Goal: Task Accomplishment & Management: Manage account settings

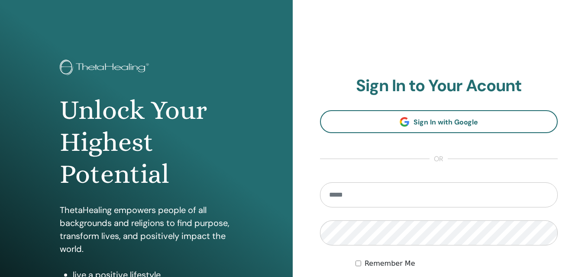
click at [404, 204] on input "email" at bounding box center [439, 195] width 238 height 25
click at [427, 139] on section "Sign In to Your Acount Sign In with Google or Remember Me Sign In" at bounding box center [439, 190] width 238 height 229
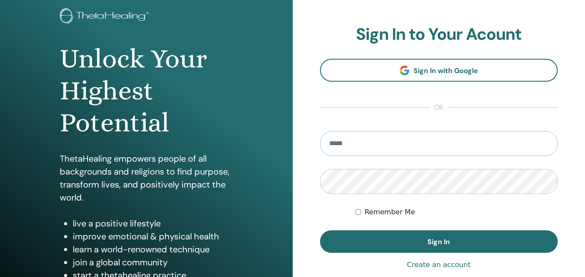
click at [414, 151] on input "email" at bounding box center [439, 143] width 238 height 25
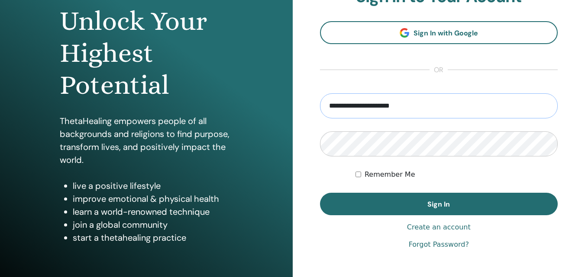
scroll to position [94, 0]
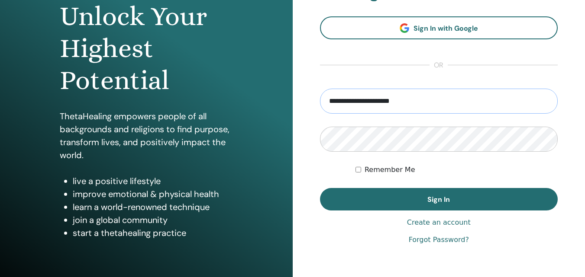
type input "**********"
click at [441, 241] on link "Forgot Password?" at bounding box center [439, 240] width 60 height 10
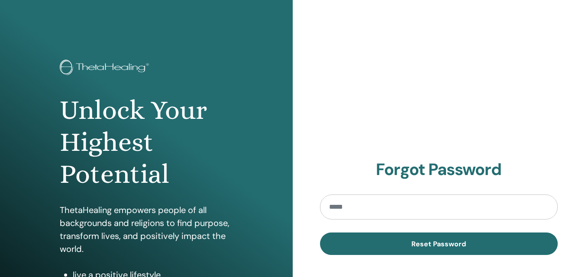
click at [394, 207] on input "email" at bounding box center [439, 207] width 238 height 25
click at [373, 206] on input "**********" at bounding box center [439, 207] width 238 height 25
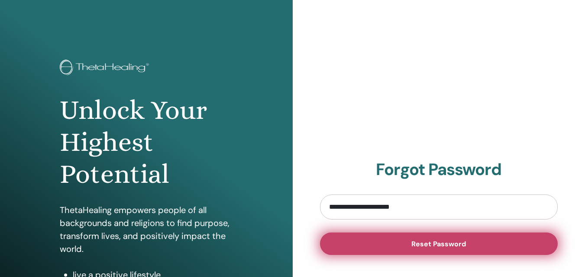
type input "**********"
click at [441, 239] on button "Reset Password" at bounding box center [439, 244] width 238 height 23
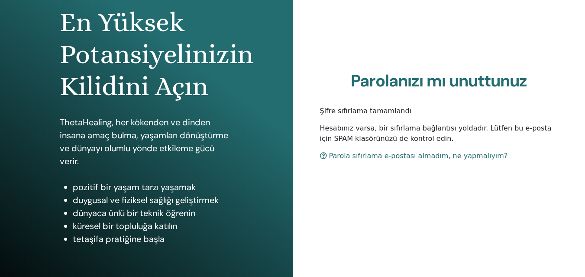
scroll to position [94, 0]
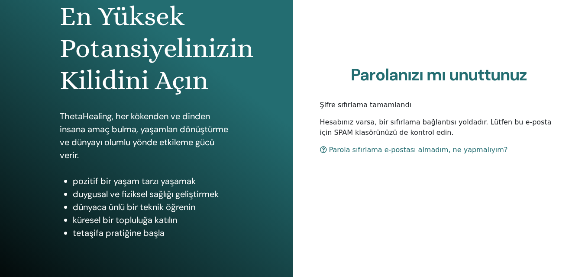
click at [446, 148] on link "Parola sıfırlama e-postası almadım, ne yapmalıyım?" at bounding box center [414, 150] width 188 height 8
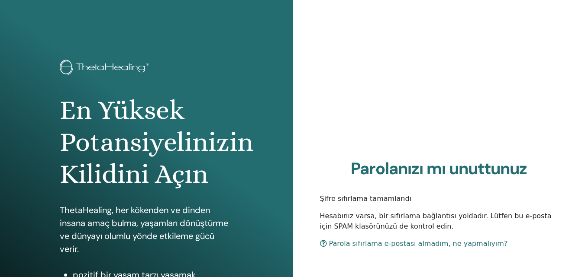
scroll to position [94, 0]
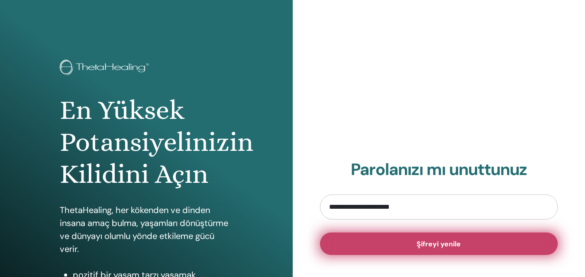
click at [452, 250] on button "Şifreyi yenile" at bounding box center [439, 244] width 238 height 23
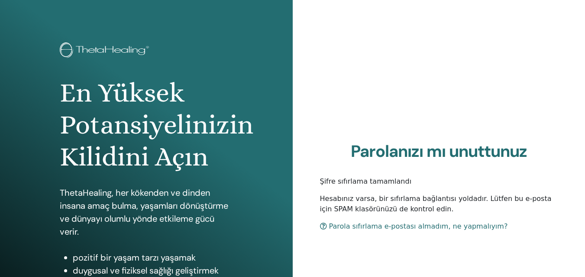
scroll to position [19, 0]
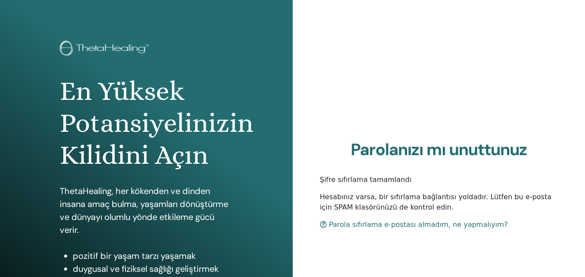
drag, startPoint x: 583, startPoint y: 115, endPoint x: 588, endPoint y: 137, distance: 23.0
click at [584, 137] on html "En Yüksek Potansiyelinizin Kilidini Açın ThetaHealing, her kökenden ve dinden i…" at bounding box center [292, 119] width 585 height 277
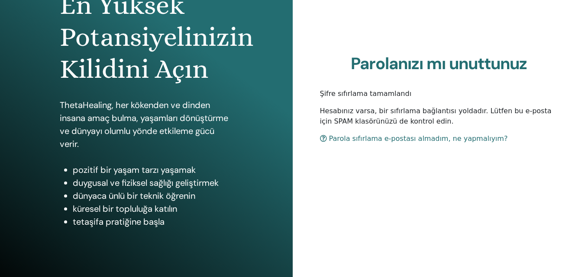
scroll to position [0, 0]
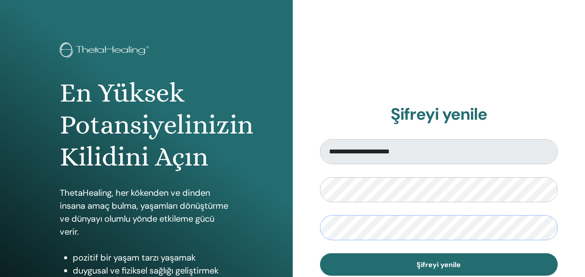
scroll to position [32, 0]
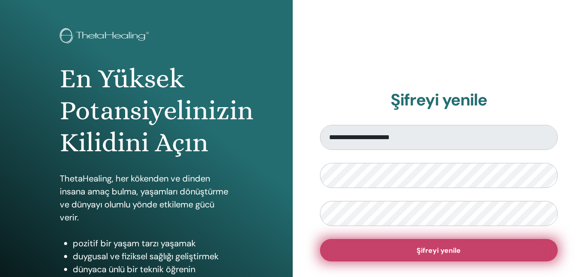
click at [499, 253] on button "Şifreyi yenile" at bounding box center [439, 250] width 238 height 23
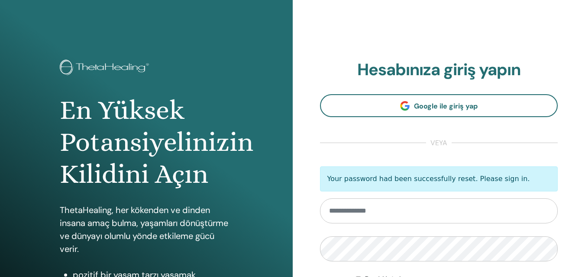
click at [480, 216] on input "email" at bounding box center [439, 211] width 238 height 25
click at [474, 207] on input "email" at bounding box center [439, 211] width 238 height 25
type input "**********"
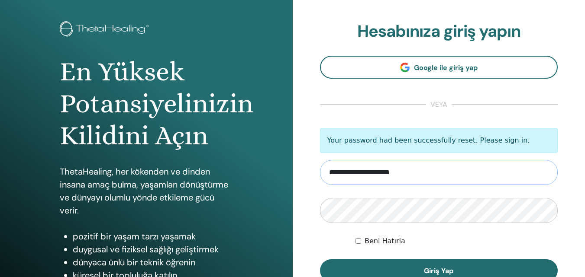
scroll to position [76, 0]
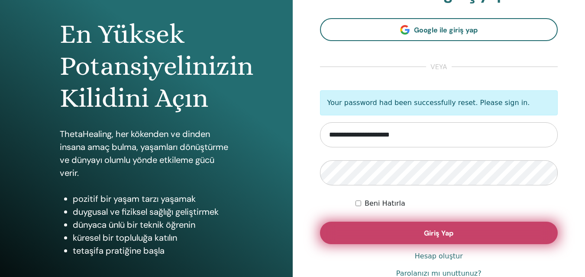
click at [383, 233] on button "Giriş Yap" at bounding box center [439, 233] width 238 height 23
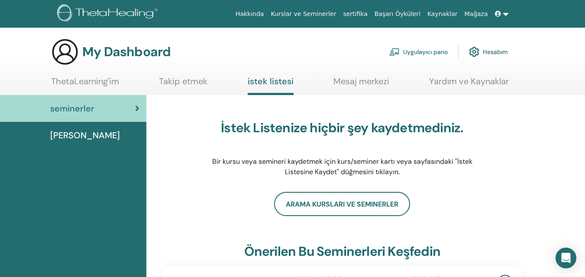
click at [131, 110] on div "seminerler" at bounding box center [73, 108] width 132 height 13
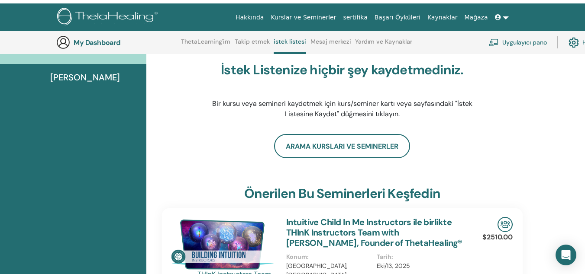
scroll to position [22, 0]
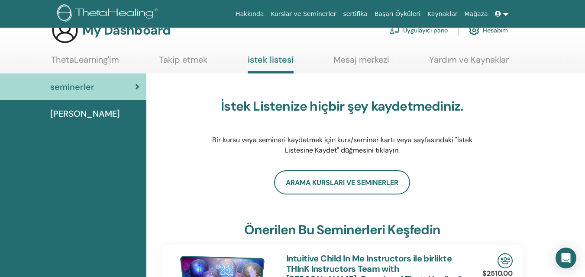
click at [472, 31] on img at bounding box center [474, 30] width 10 height 15
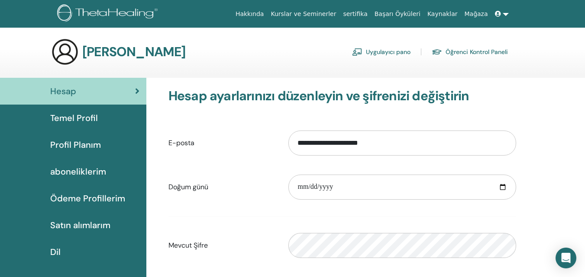
click at [475, 50] on link "Öğrenci Kontrol Paneli" at bounding box center [470, 52] width 76 height 14
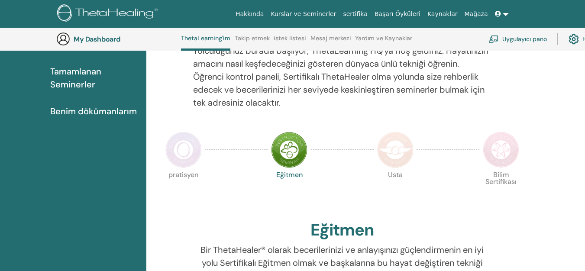
scroll to position [121, 0]
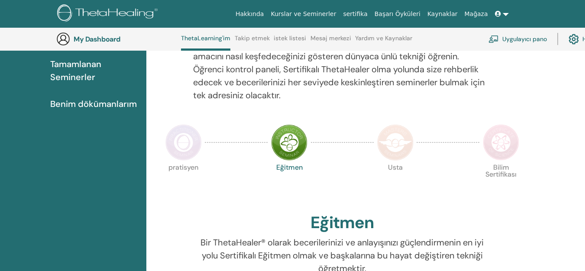
click at [132, 105] on span "Benim dökümanlarım" at bounding box center [93, 103] width 87 height 13
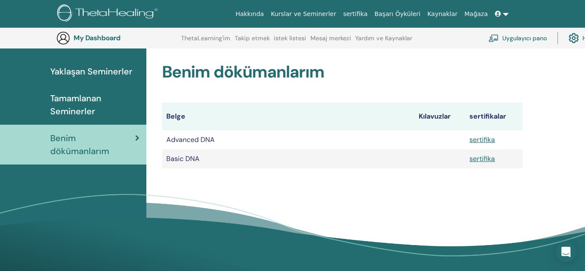
scroll to position [84, 0]
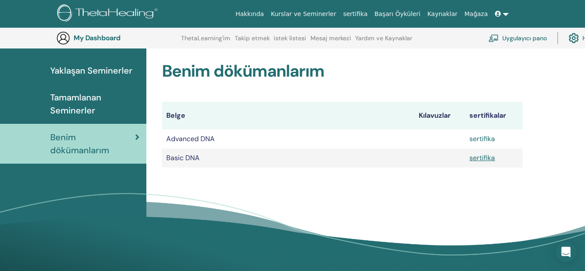
click at [480, 137] on link "sertifika" at bounding box center [482, 138] width 26 height 9
